Goal: Task Accomplishment & Management: Use online tool/utility

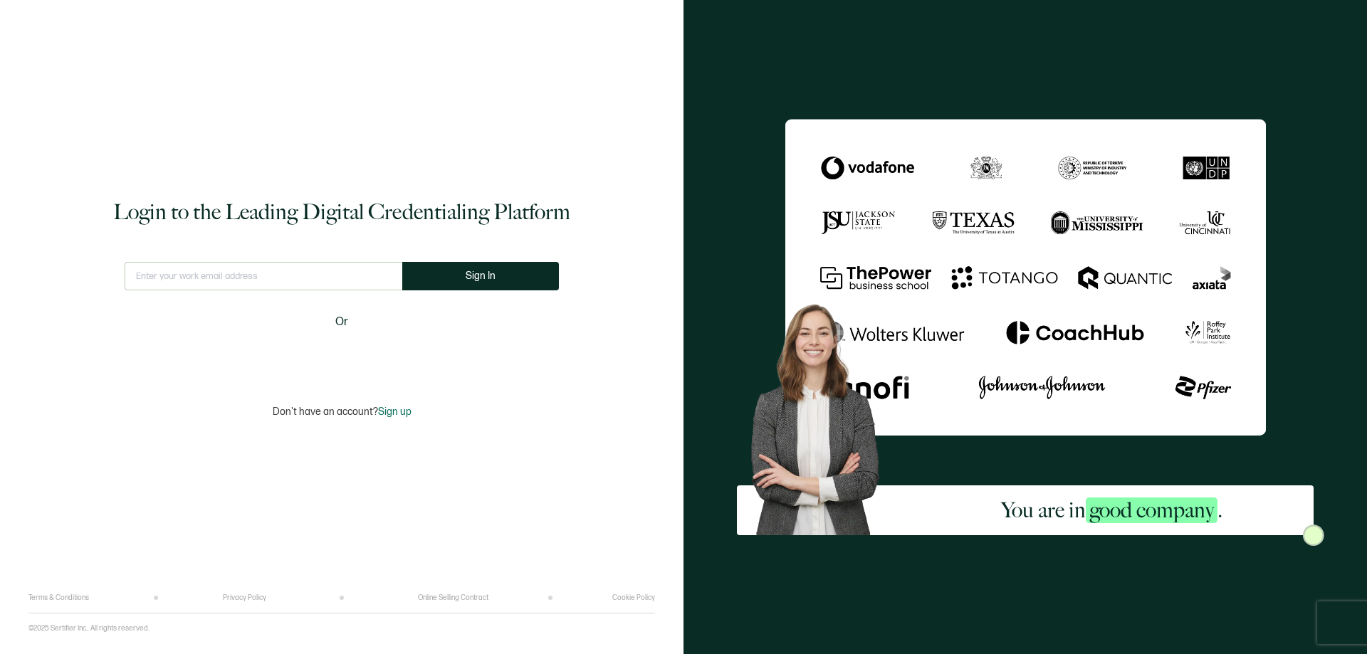
click at [160, 277] on input "text" at bounding box center [264, 276] width 278 height 28
click at [180, 276] on input "text" at bounding box center [264, 276] width 278 height 28
drag, startPoint x: 155, startPoint y: 276, endPoint x: 475, endPoint y: 355, distance: 329.2
click at [475, 355] on div "This doesn't look like a valid email. Sign In Or" at bounding box center [342, 316] width 434 height 108
click at [152, 275] on input "text" at bounding box center [264, 276] width 288 height 28
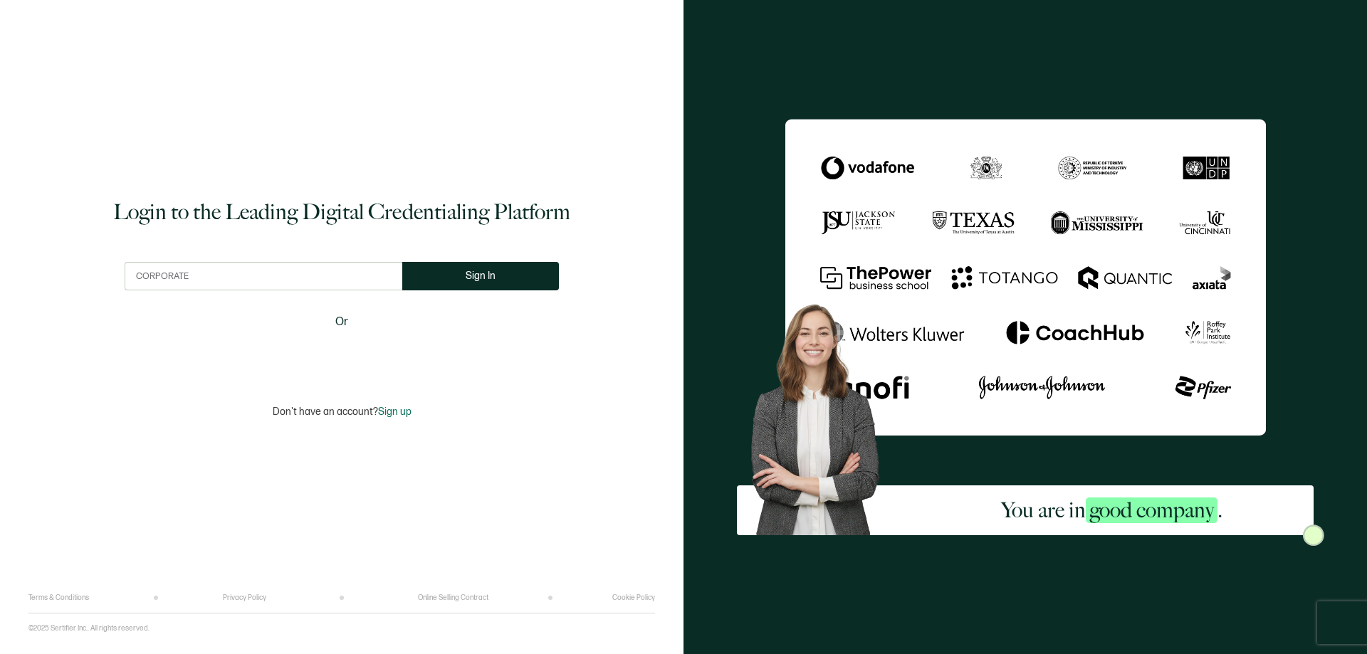
type input "CORPORATE"
click at [184, 278] on input "text" at bounding box center [264, 276] width 278 height 28
type input "[EMAIL_ADDRESS][DOMAIN_NAME]"
click at [481, 274] on span "Sign In" at bounding box center [486, 276] width 30 height 11
click at [259, 271] on input "text" at bounding box center [264, 276] width 278 height 28
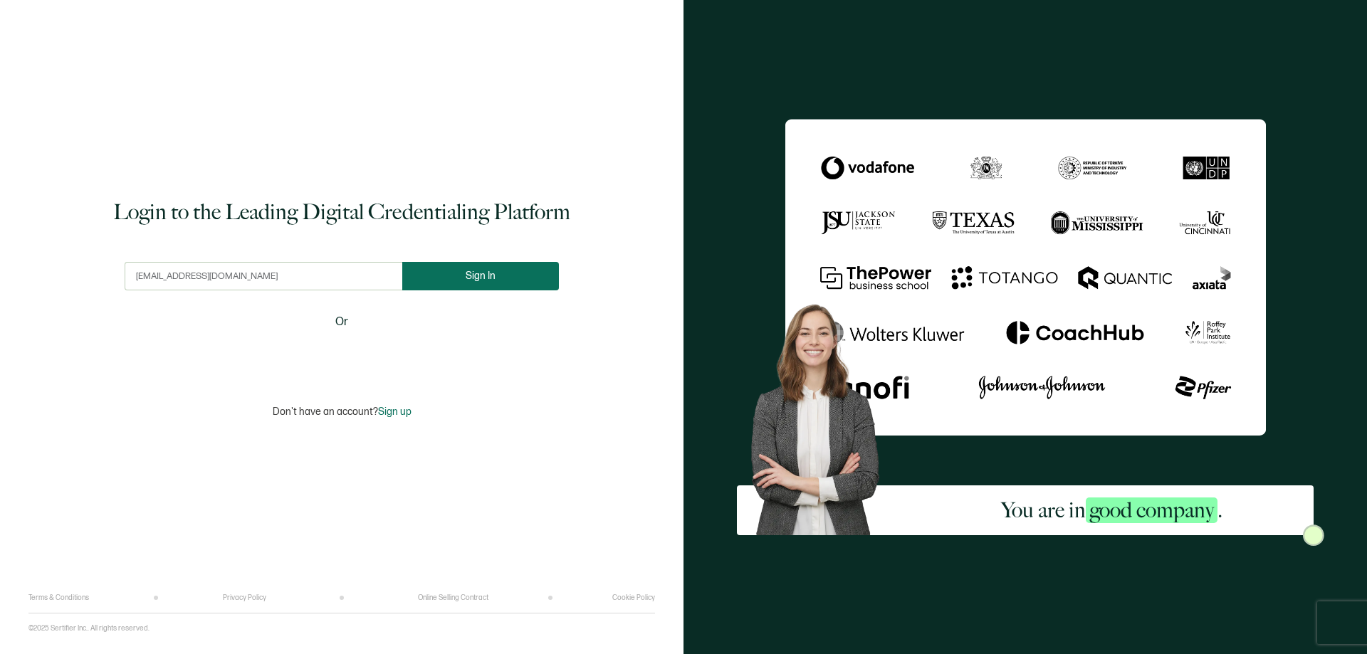
type input "[EMAIL_ADDRESS][DOMAIN_NAME]"
click at [517, 269] on button "Sign In" at bounding box center [486, 276] width 157 height 28
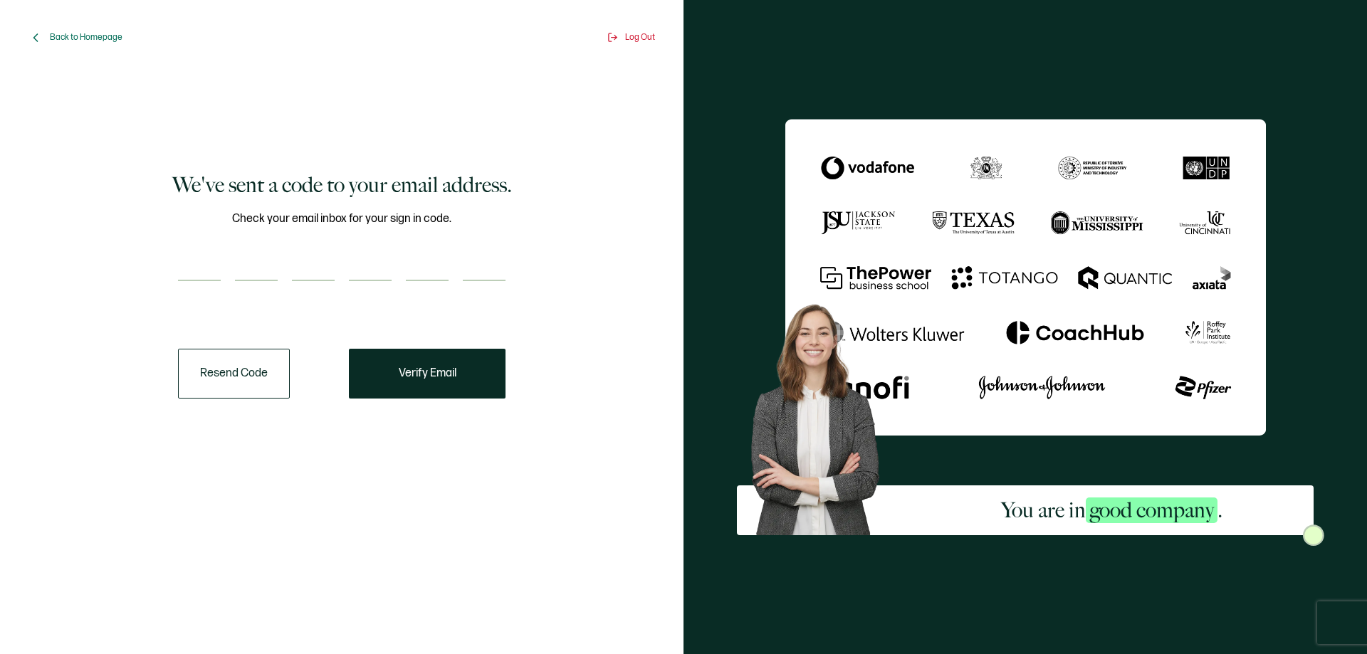
click at [209, 261] on input "number" at bounding box center [199, 267] width 43 height 28
type input "5"
type input "9"
type input "5"
type input "0"
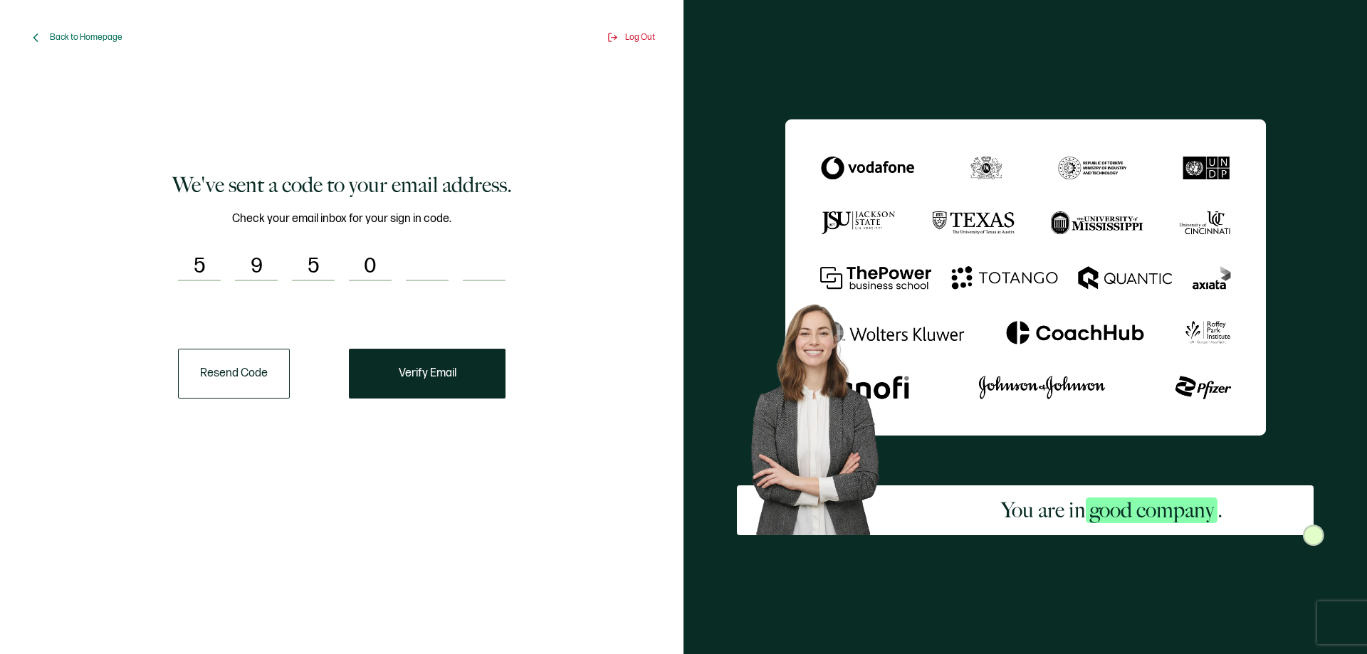
type input "1"
type input "2"
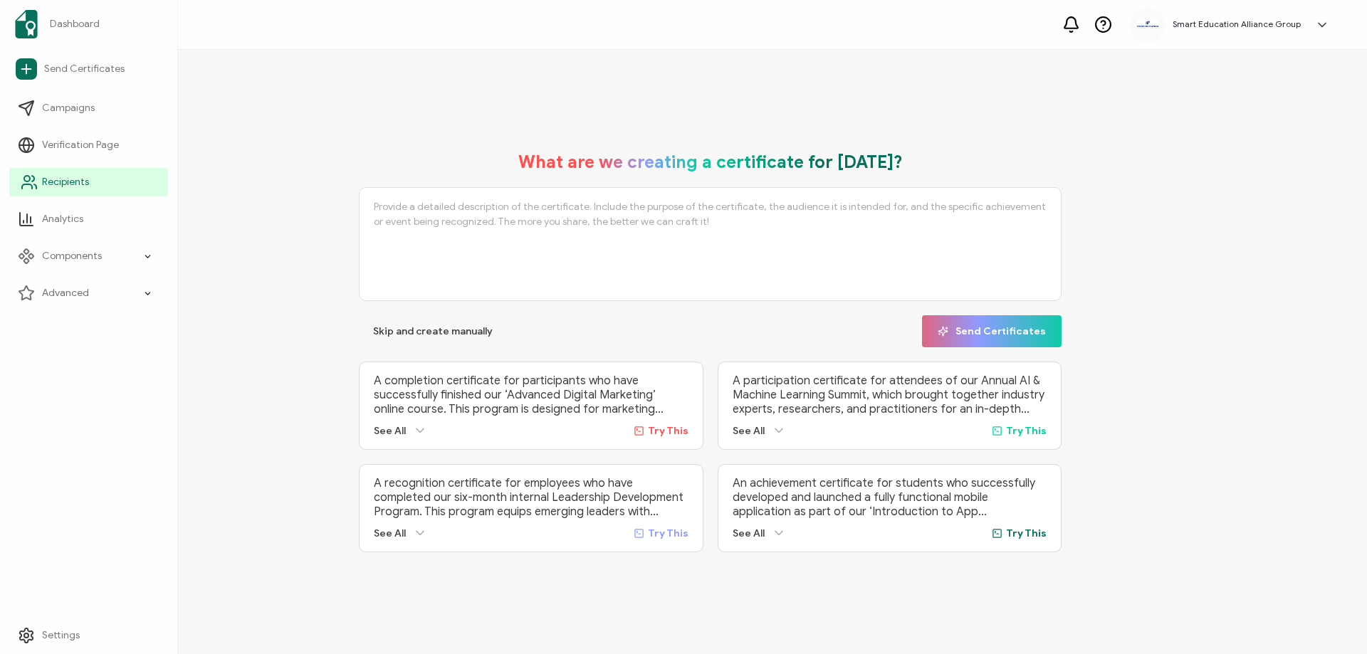
click at [55, 187] on span "Recipients" at bounding box center [65, 182] width 47 height 14
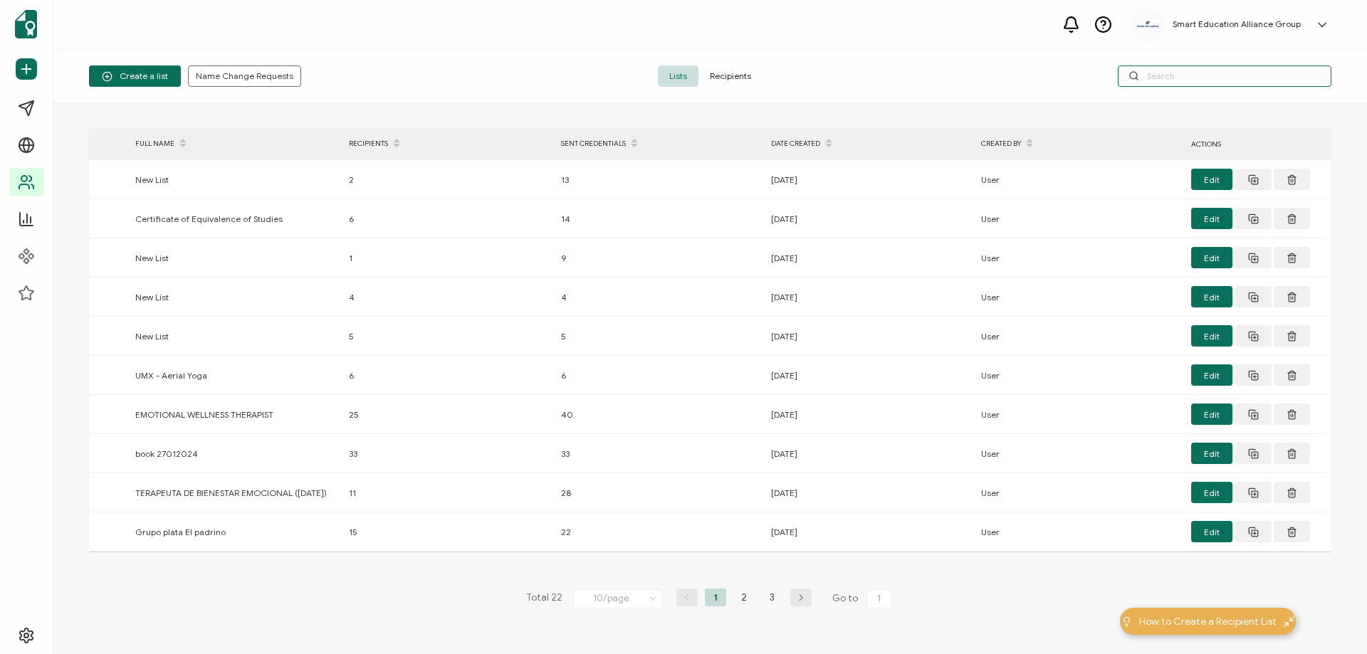
click at [1152, 73] on input "text" at bounding box center [1225, 76] width 214 height 21
paste input "[PERSON_NAME]"
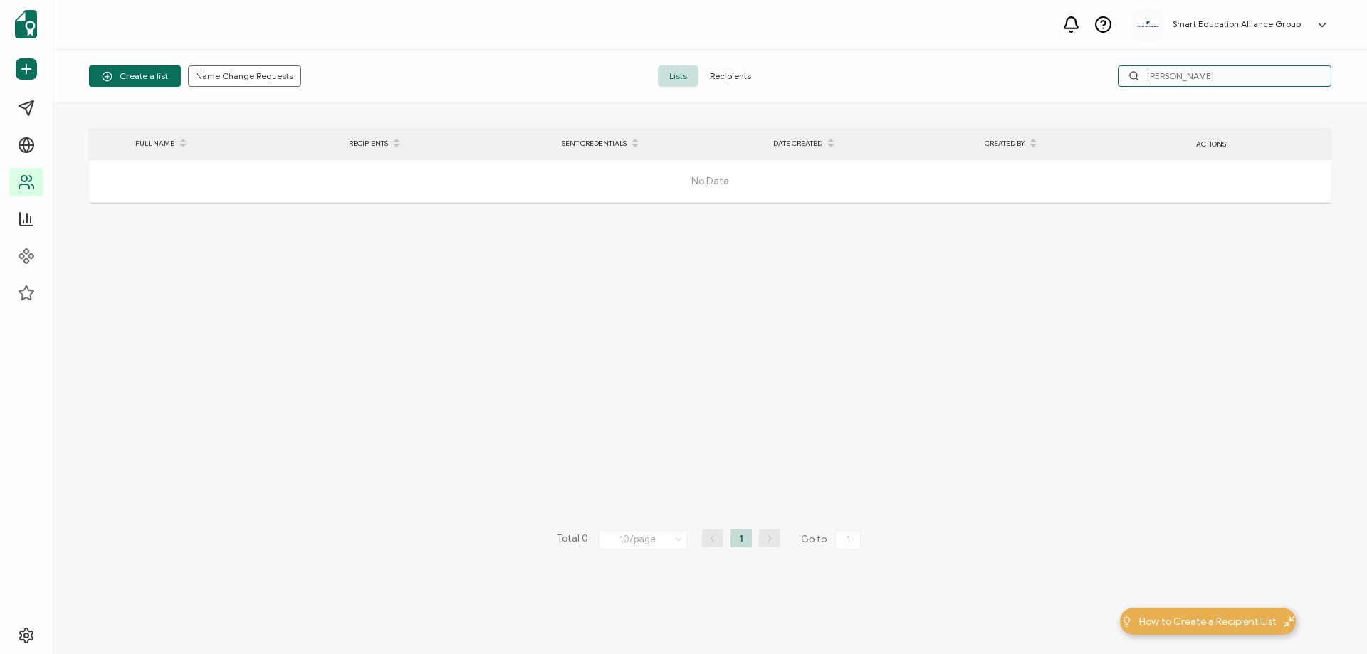
type input "[PERSON_NAME]"
click at [732, 82] on span "Recipients" at bounding box center [731, 76] width 64 height 21
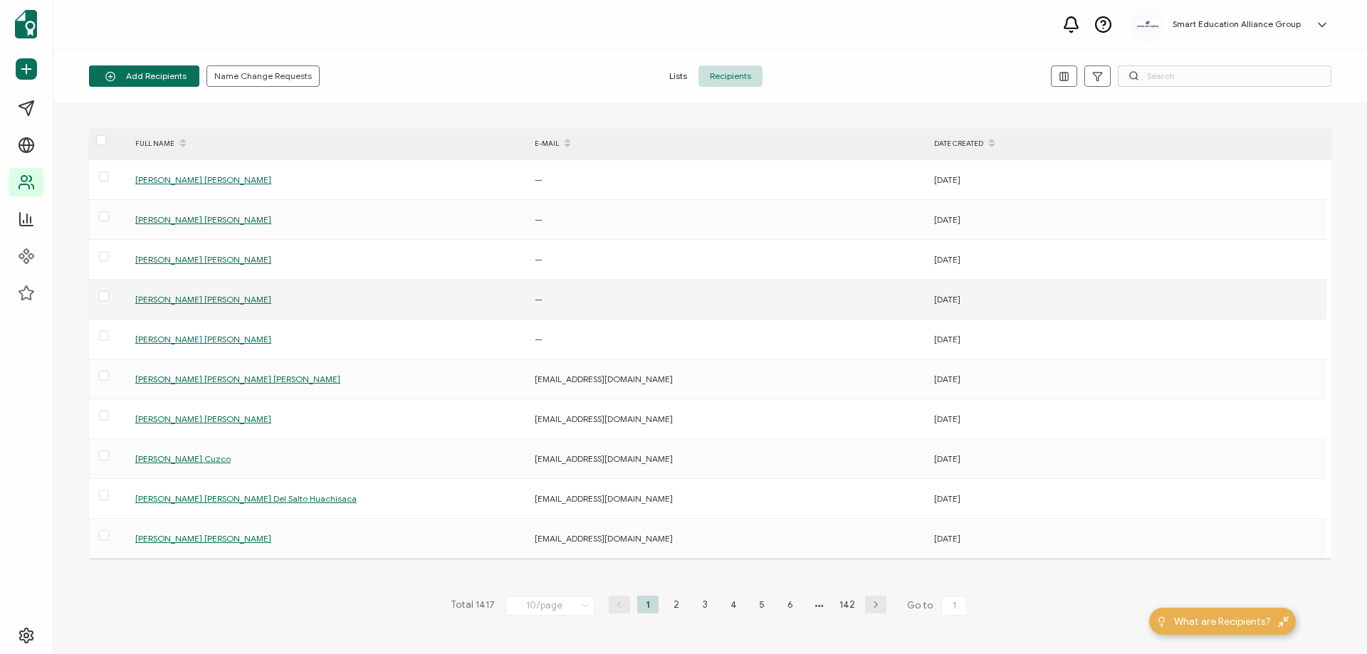
click at [214, 302] on span "[PERSON_NAME] [PERSON_NAME]" at bounding box center [203, 299] width 136 height 11
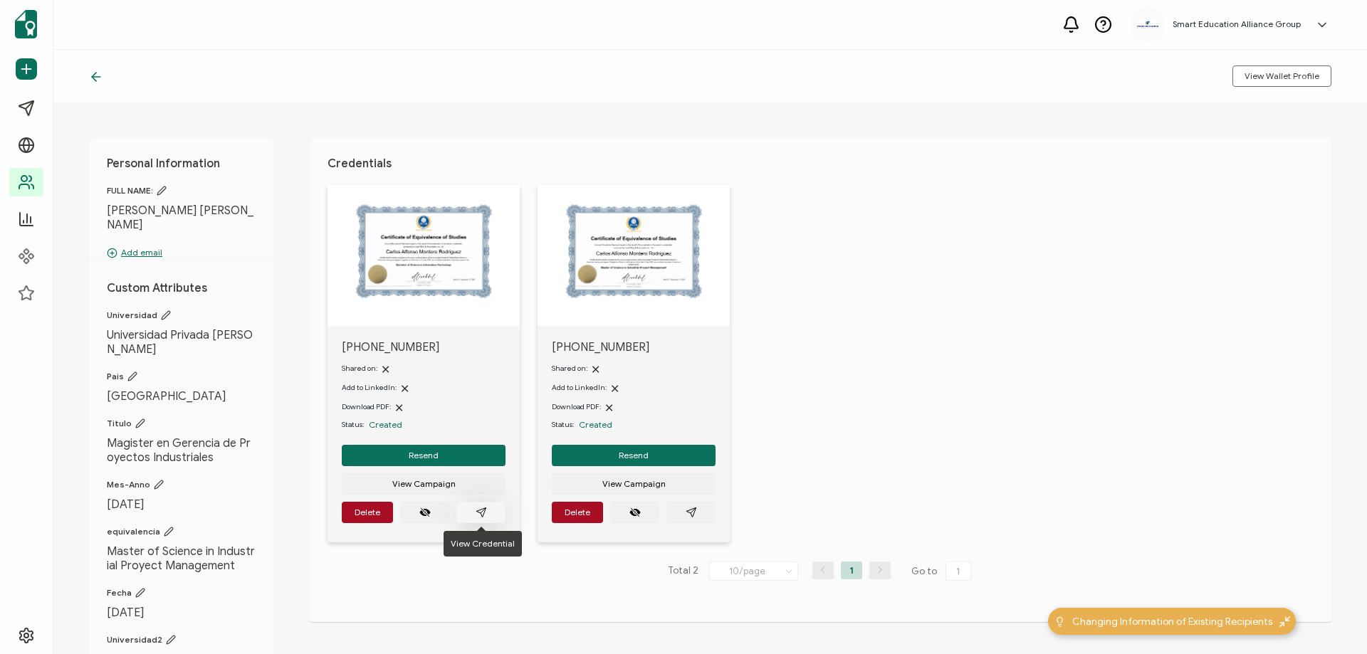
click at [482, 511] on icon "paper plane outline" at bounding box center [480, 512] width 9 height 9
